Goal: Use online tool/utility: Use online tool/utility

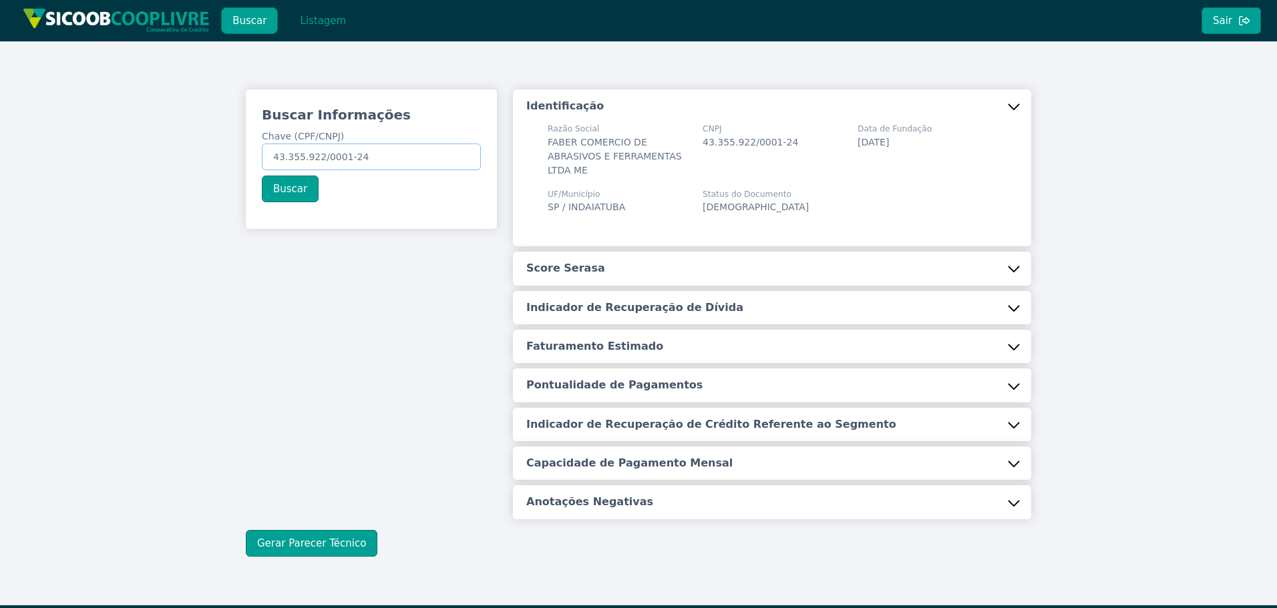
click at [317, 155] on input "43.355.922/0001-24" at bounding box center [371, 157] width 219 height 27
drag, startPoint x: 274, startPoint y: 152, endPoint x: 512, endPoint y: 164, distance: 238.7
click at [512, 164] on div "Buscar Informações Chave (CPF/CNPJ) 43.355.922/0001-24 Buscar Identificação Raz…" at bounding box center [638, 304] width 801 height 430
paste input "21.871.640/0001-47"
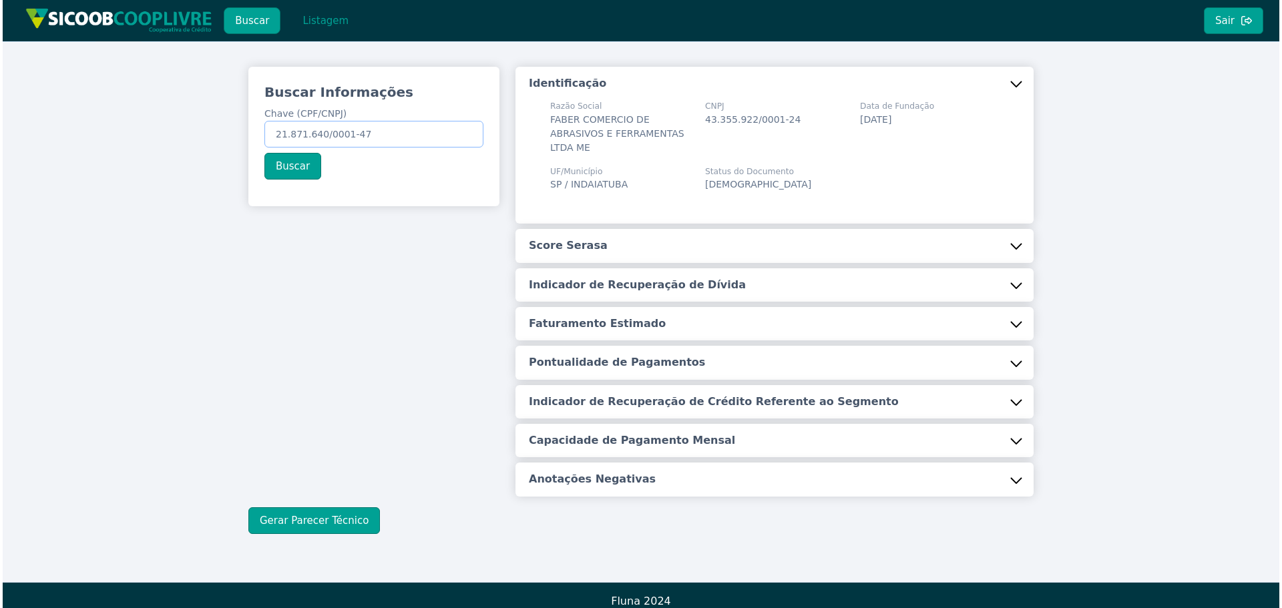
scroll to position [35, 0]
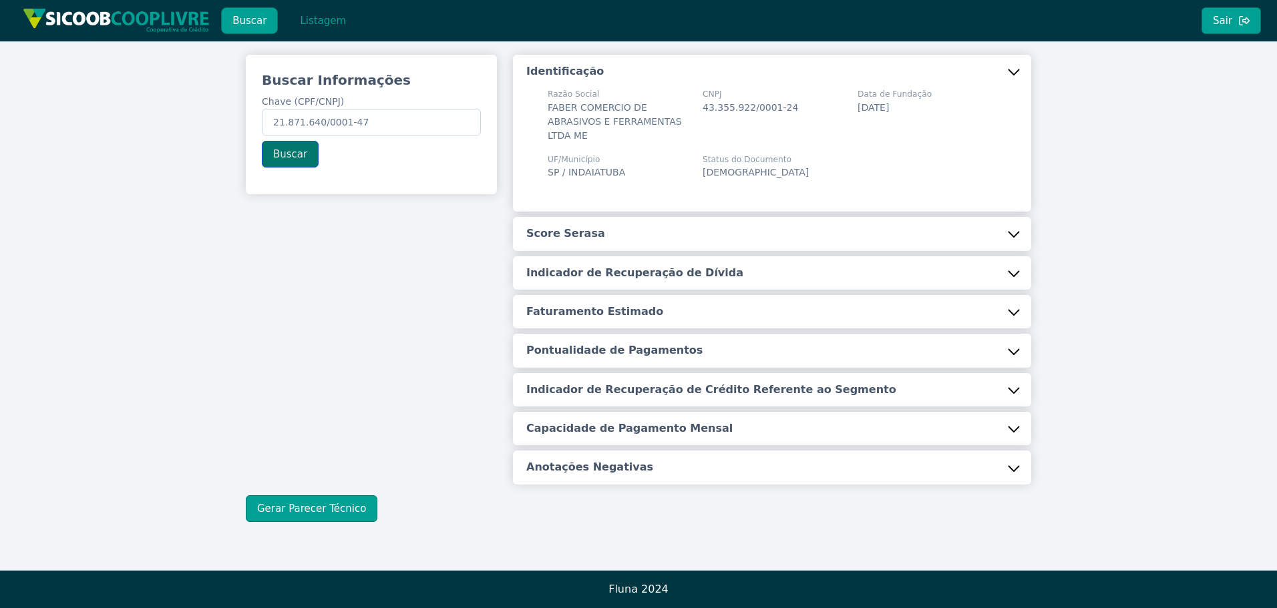
click at [284, 150] on button "Buscar" at bounding box center [290, 154] width 57 height 27
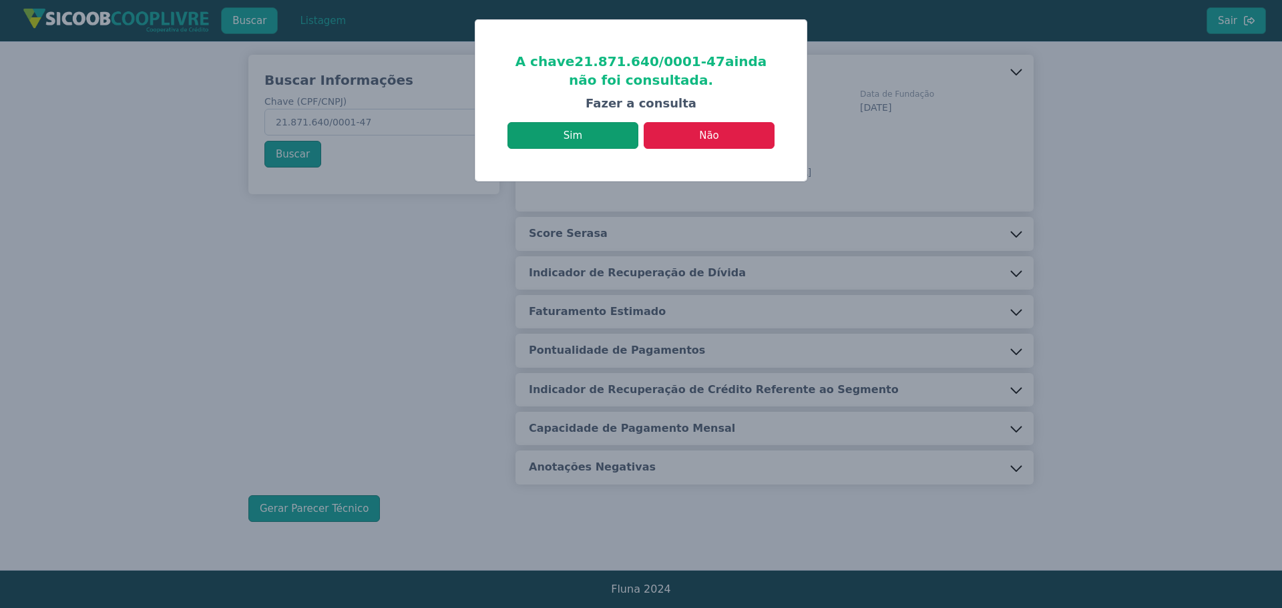
click at [584, 132] on button "Sim" at bounding box center [572, 135] width 131 height 27
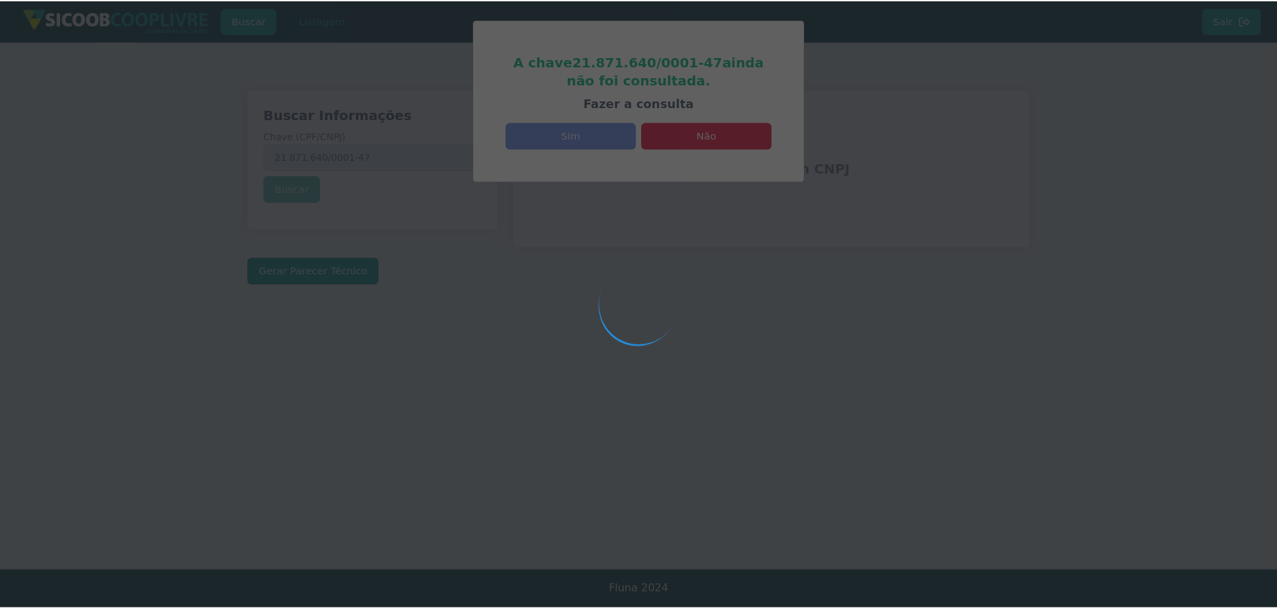
scroll to position [0, 0]
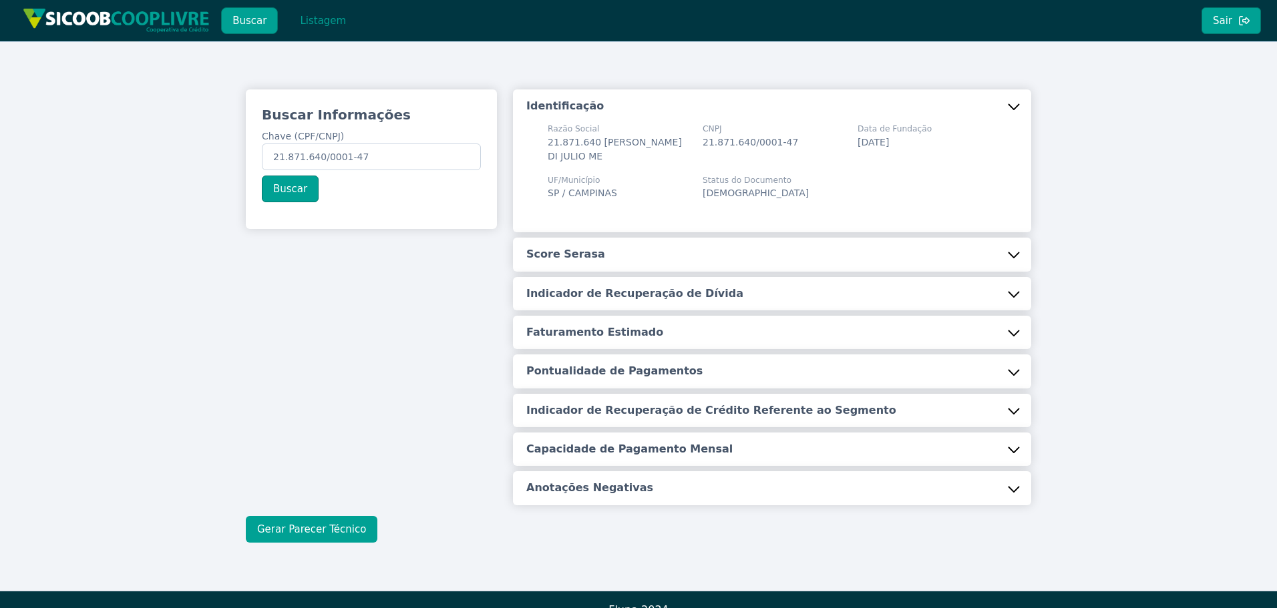
click at [301, 527] on button "Gerar Parecer Técnico" at bounding box center [312, 529] width 132 height 27
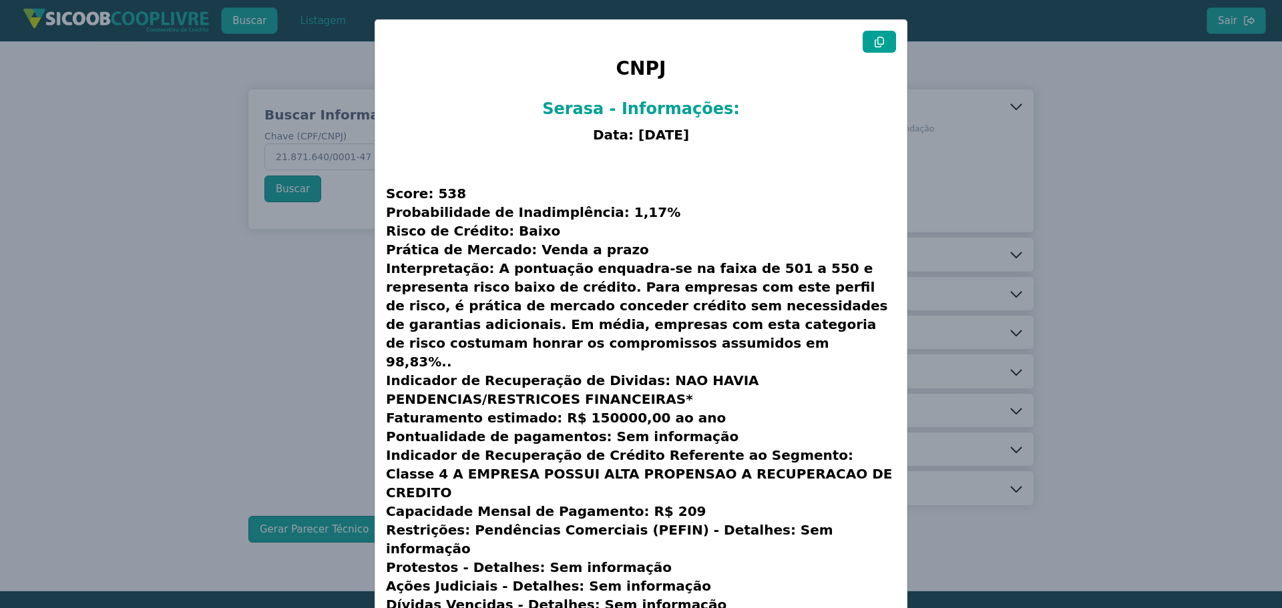
click at [884, 34] on button at bounding box center [879, 42] width 33 height 22
drag, startPoint x: 249, startPoint y: 372, endPoint x: 366, endPoint y: 222, distance: 190.3
click at [255, 369] on modal-container "CNPJ Serasa - Informações: Data: [DATE] Score: 538 Probabilidade de Inadimplênc…" at bounding box center [641, 304] width 1282 height 608
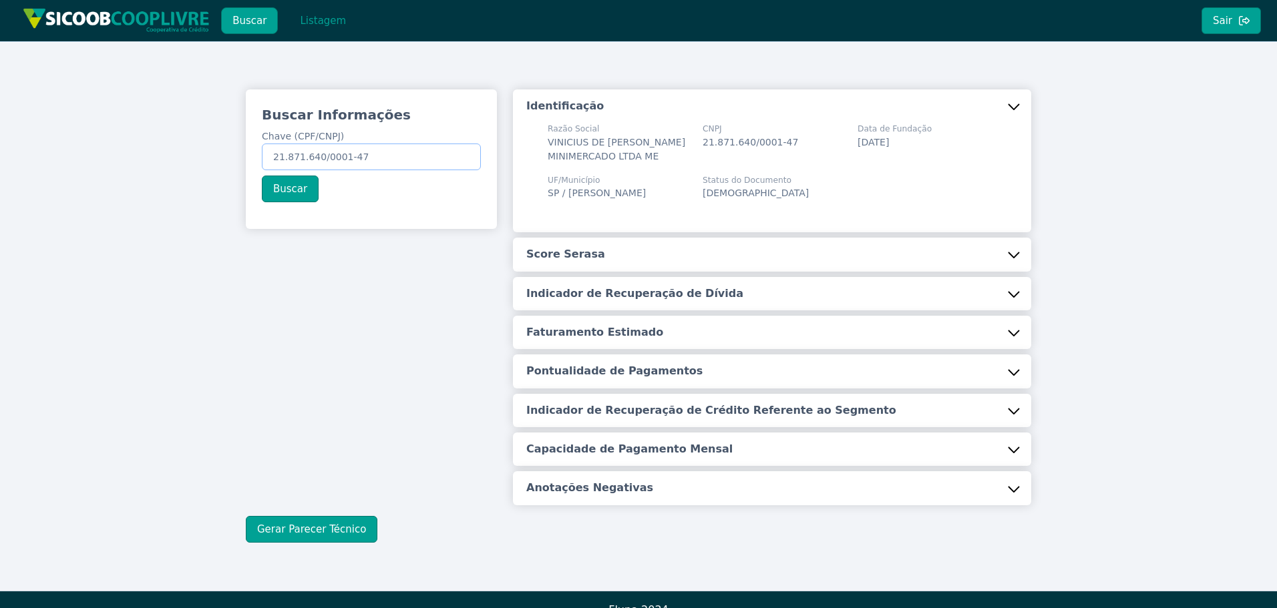
drag, startPoint x: 272, startPoint y: 150, endPoint x: 396, endPoint y: 154, distance: 124.3
click at [389, 158] on input "21.871.640/0001-47" at bounding box center [371, 157] width 219 height 27
paste input "365.385.948-40"
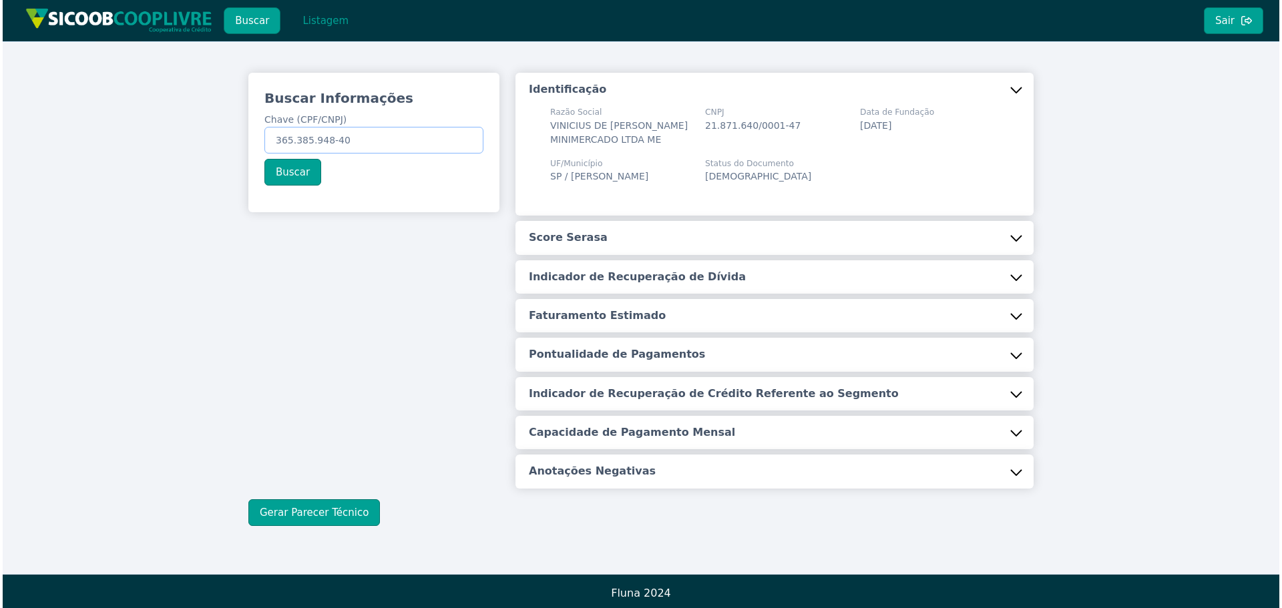
scroll to position [21, 0]
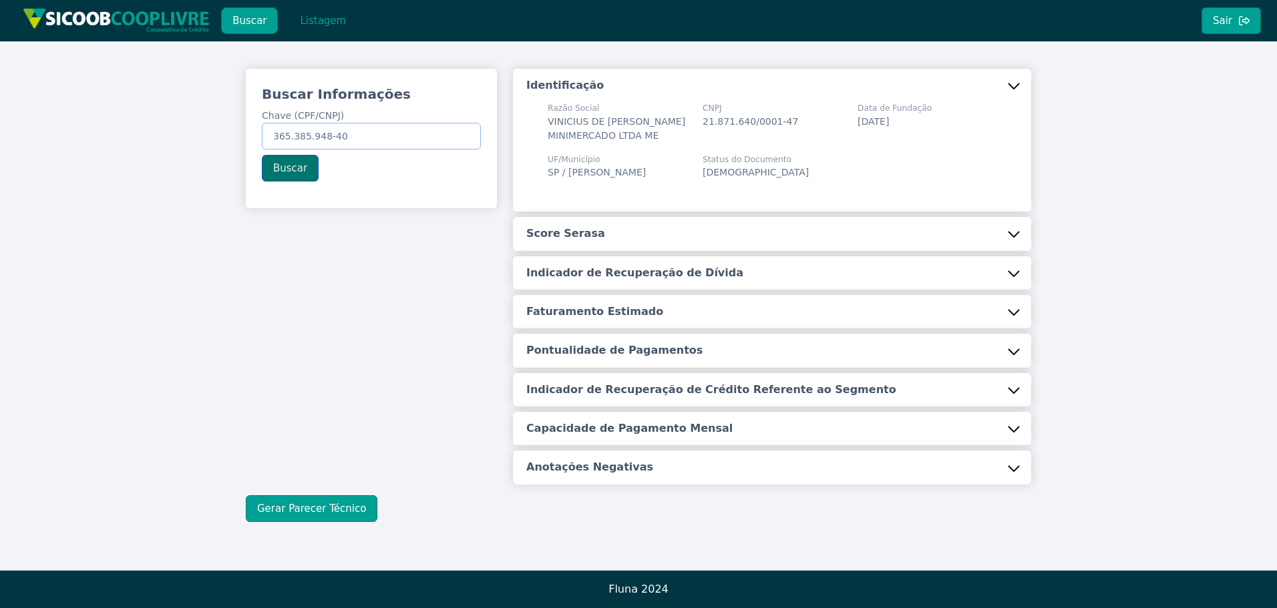
type input "365.385.948-40"
click at [282, 168] on button "Buscar" at bounding box center [290, 168] width 57 height 27
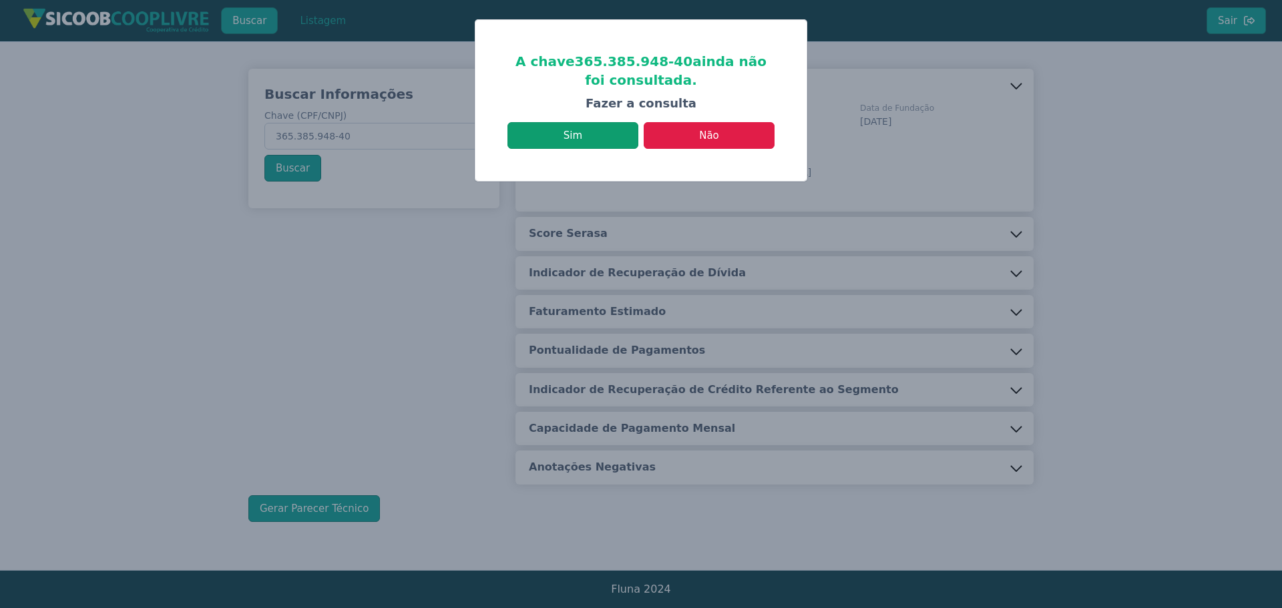
click at [577, 134] on button "Sim" at bounding box center [572, 135] width 131 height 27
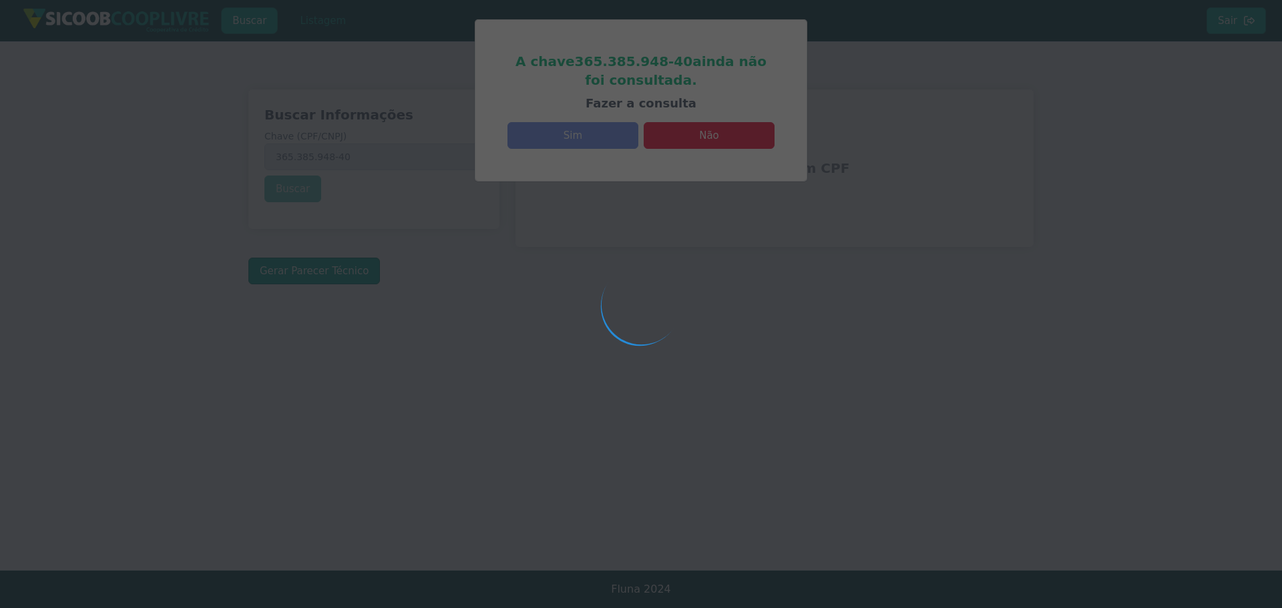
scroll to position [0, 0]
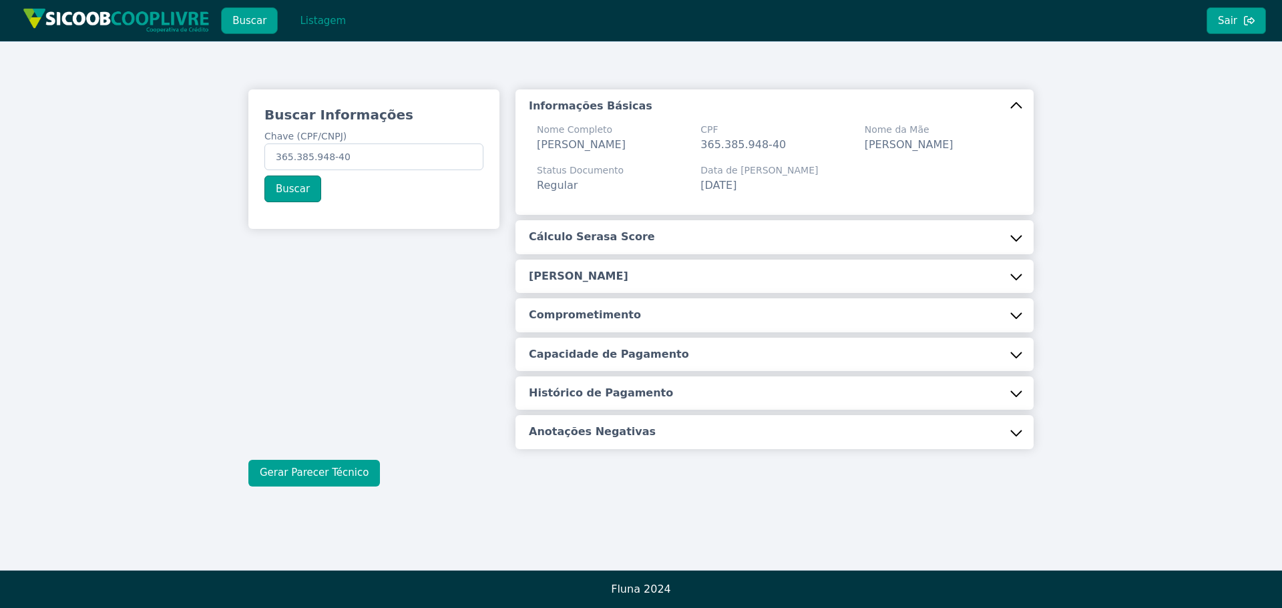
click at [321, 467] on button "Gerar Parecer Técnico" at bounding box center [314, 473] width 132 height 27
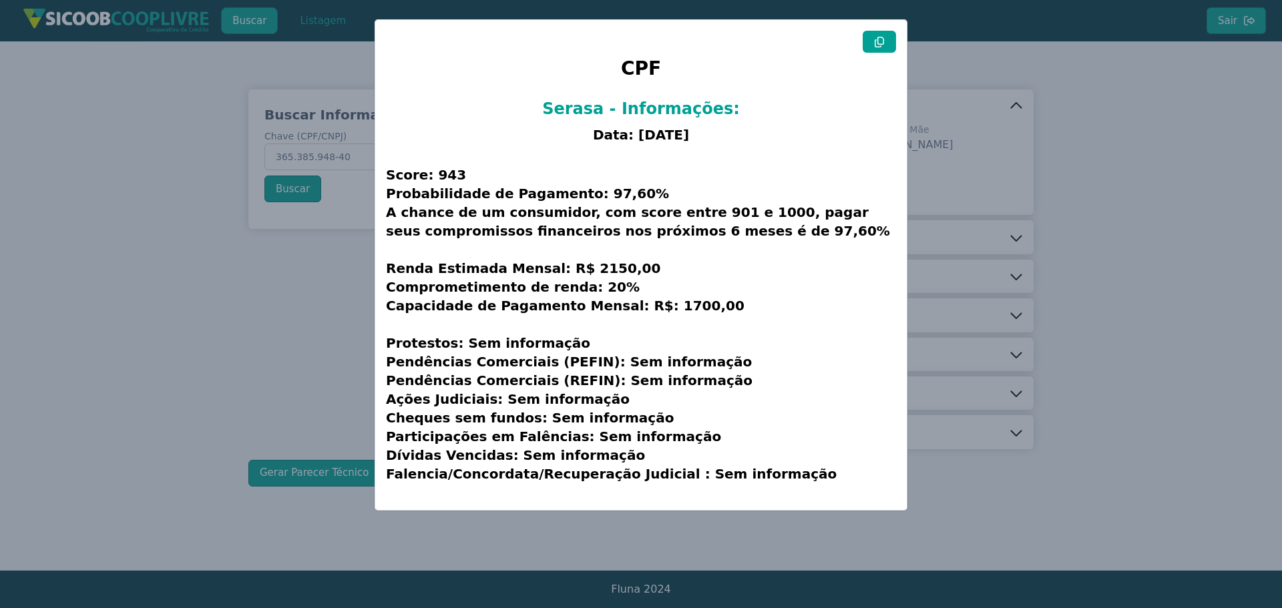
click at [876, 40] on icon at bounding box center [879, 42] width 11 height 11
click at [242, 333] on modal-container "CPF Serasa - Informações: Data: [DATE] Score: 943 Probabilidade de Pagamento: 9…" at bounding box center [641, 304] width 1282 height 608
